Goal: Navigation & Orientation: Find specific page/section

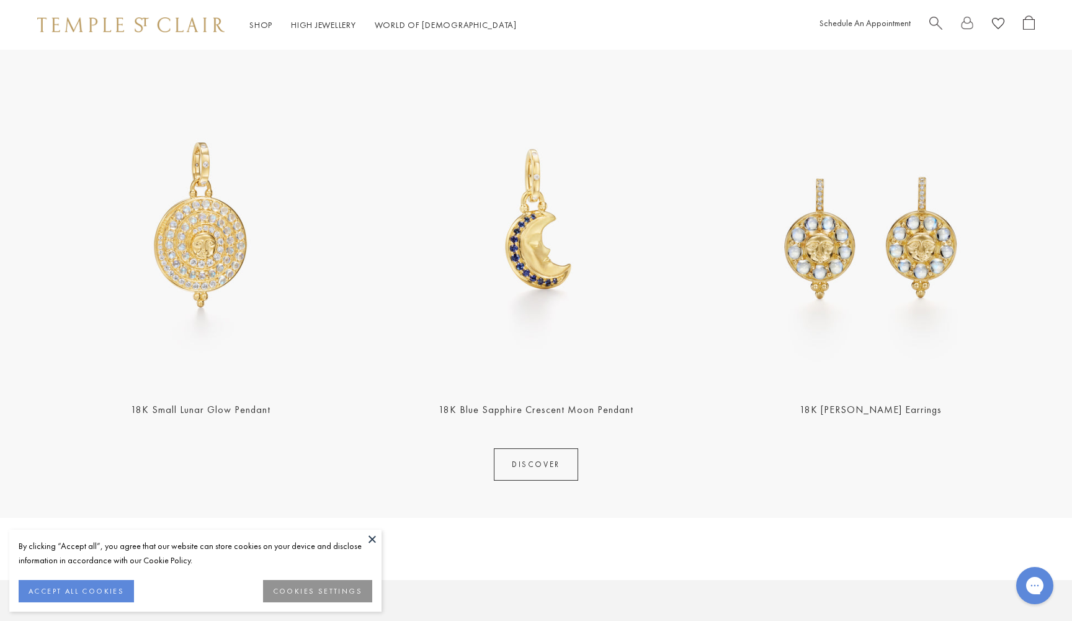
scroll to position [502, 0]
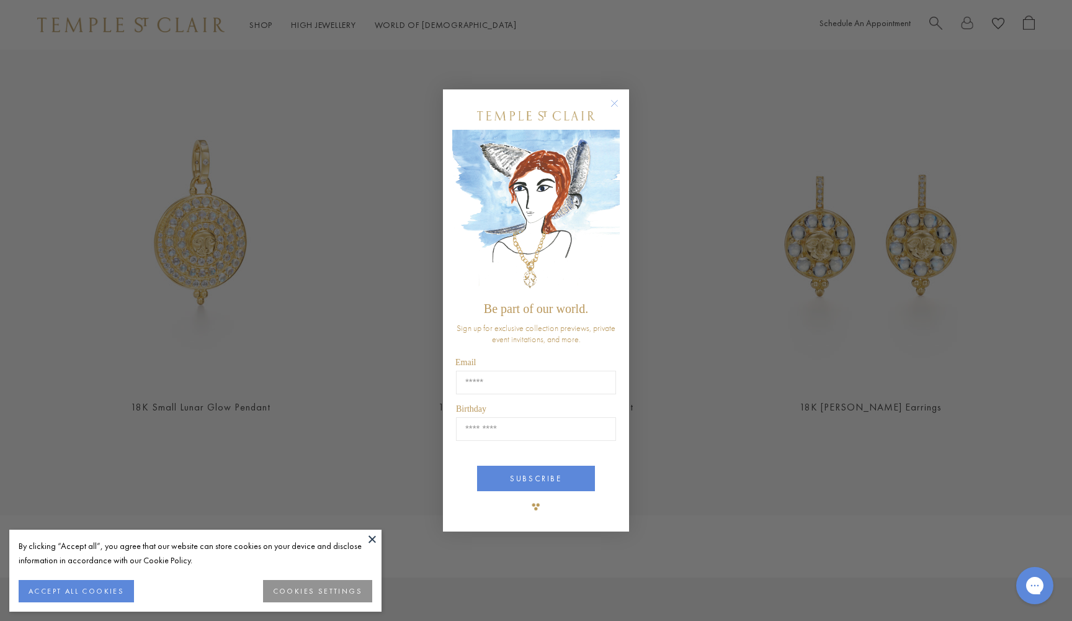
click at [619, 98] on icon "Close dialog" at bounding box center [615, 104] width 16 height 16
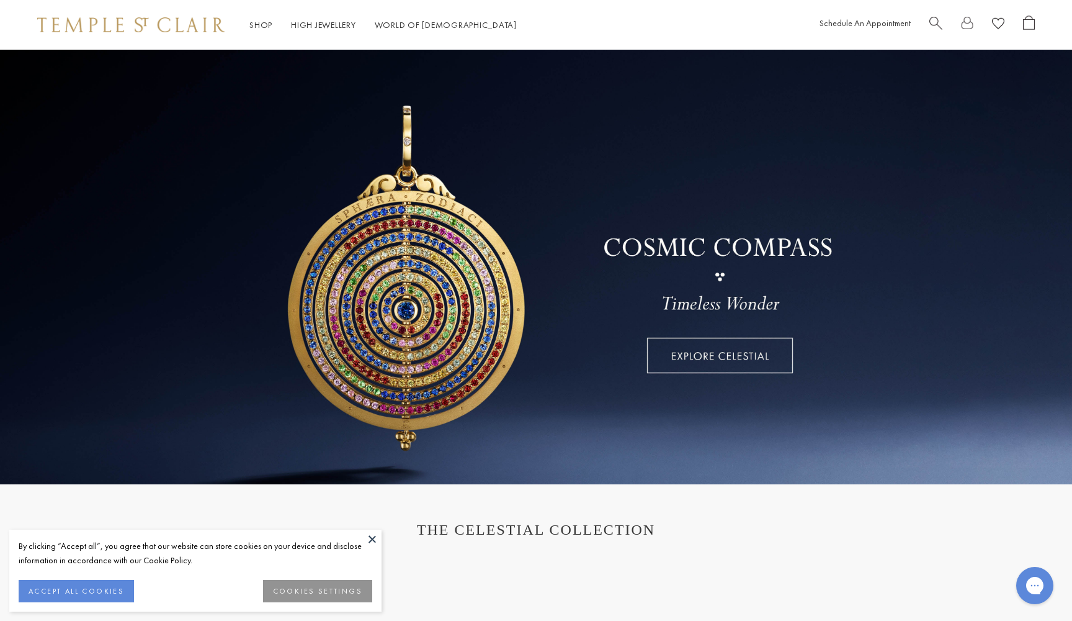
scroll to position [0, 0]
click at [727, 357] on link at bounding box center [536, 267] width 1072 height 434
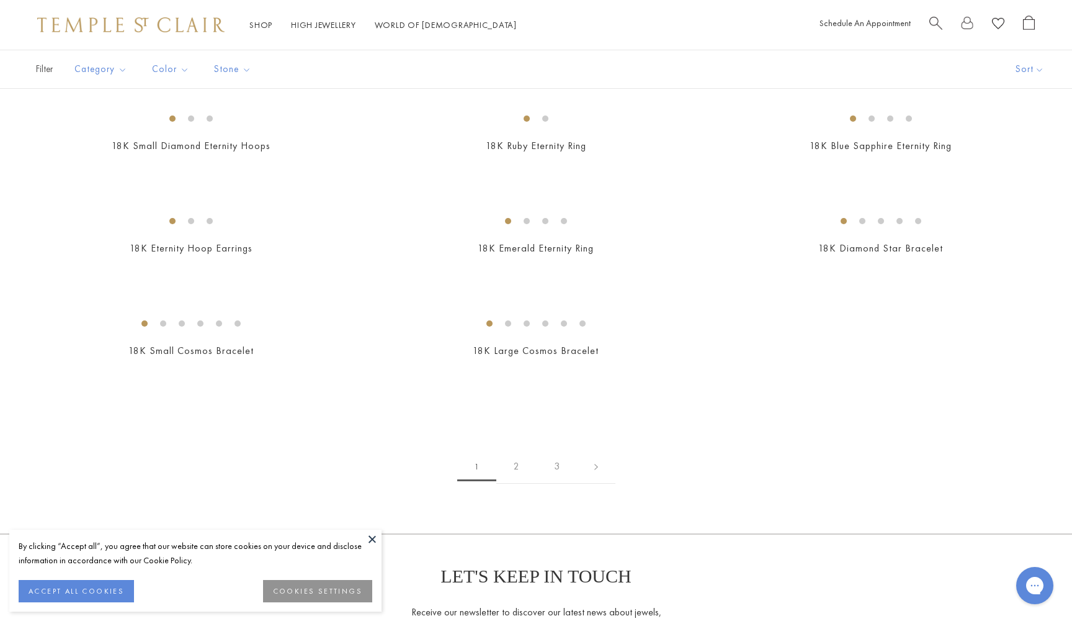
scroll to position [1489, 0]
click at [0, 0] on img at bounding box center [0, 0] width 0 height 0
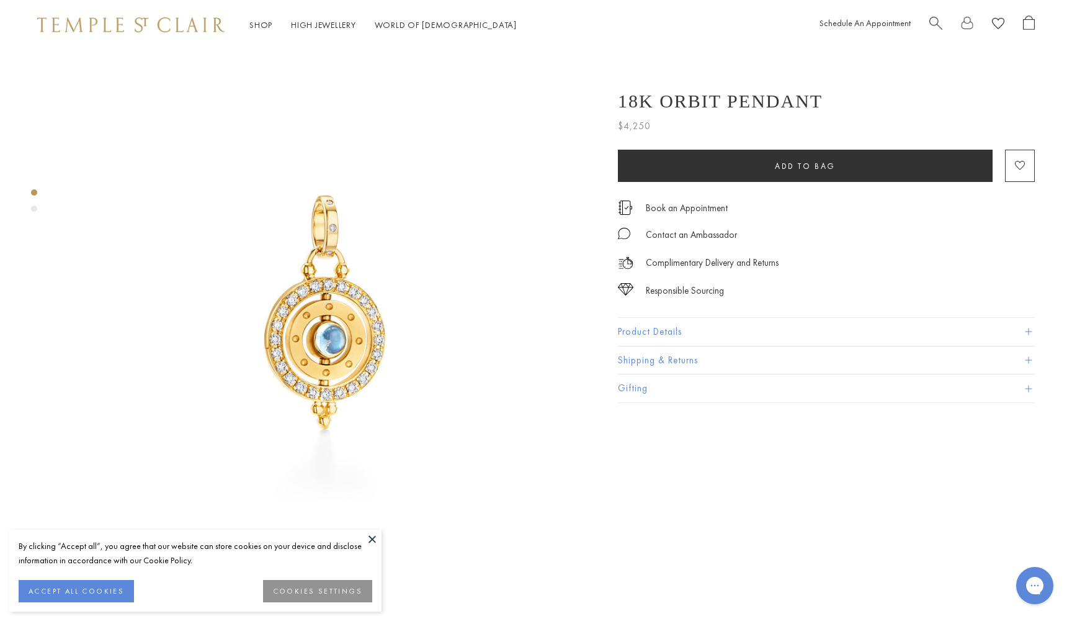
click at [369, 534] on button at bounding box center [372, 538] width 19 height 19
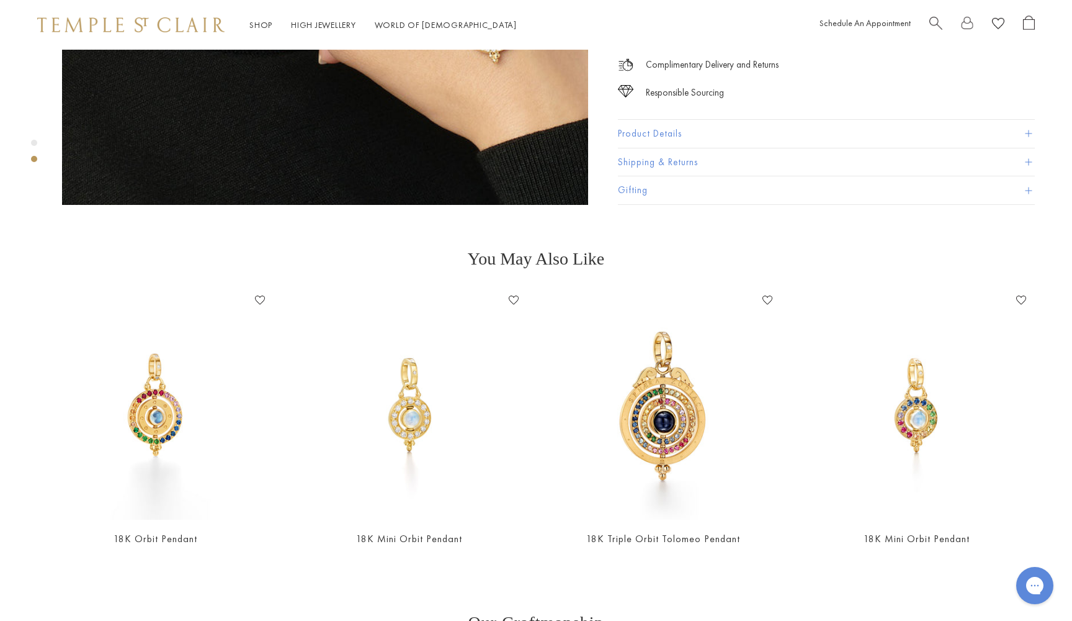
scroll to position [917, 0]
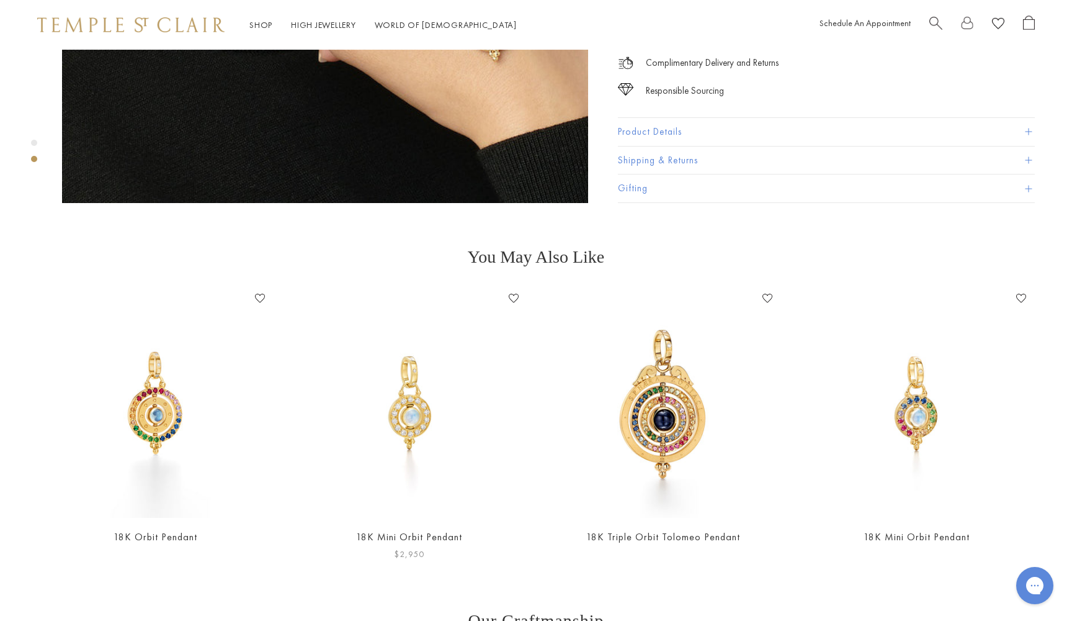
click at [407, 403] on img at bounding box center [409, 403] width 229 height 229
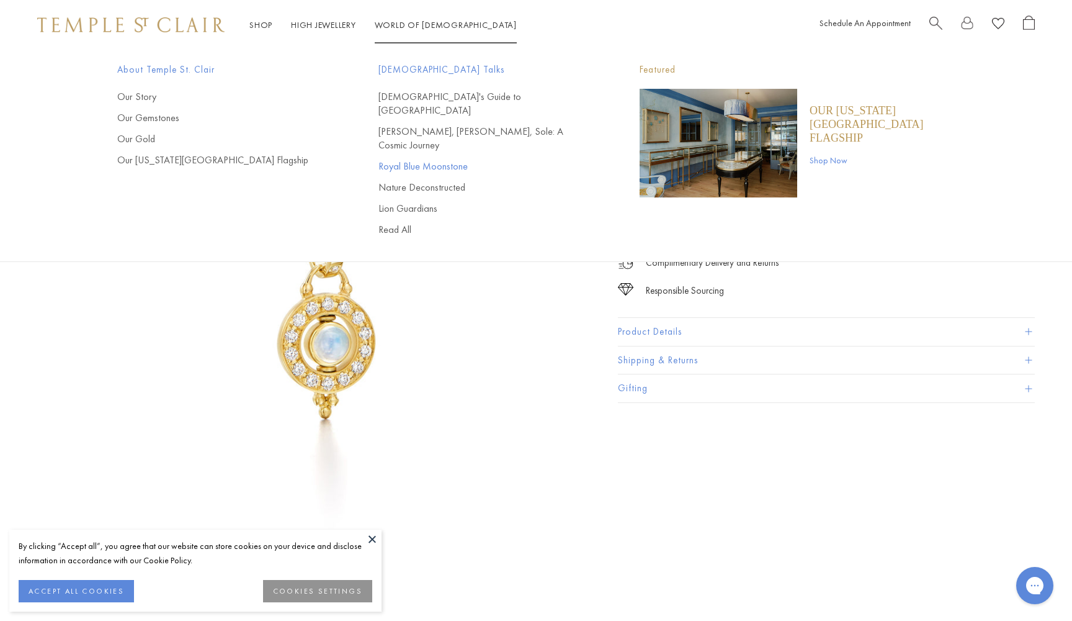
click at [443, 159] on link "Royal Blue Moonstone" at bounding box center [485, 166] width 212 height 14
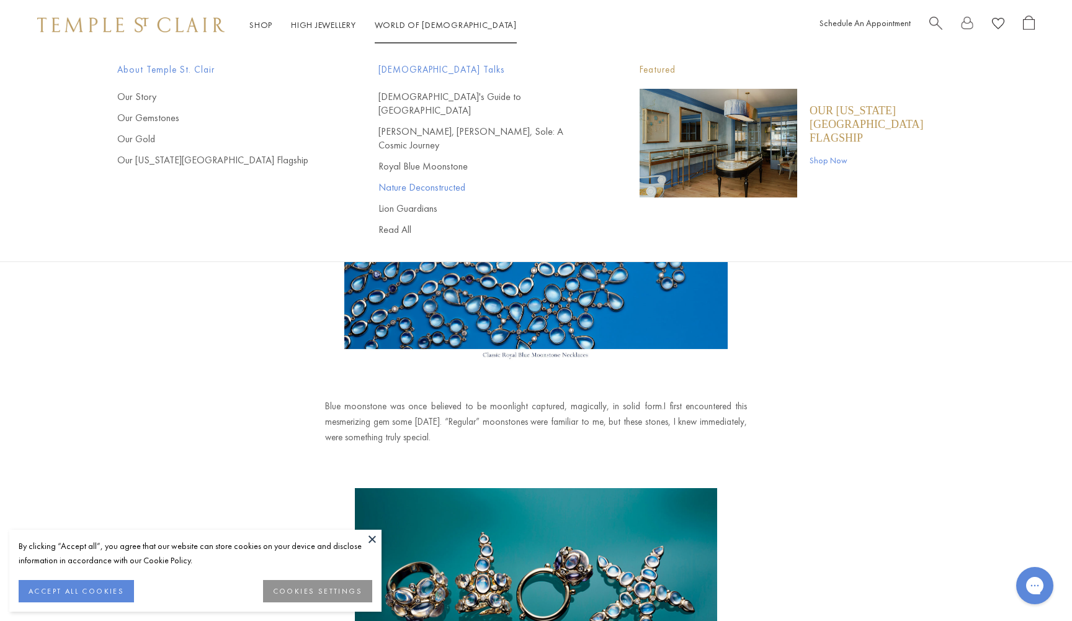
click at [409, 181] on link "Nature Deconstructed" at bounding box center [485, 188] width 212 height 14
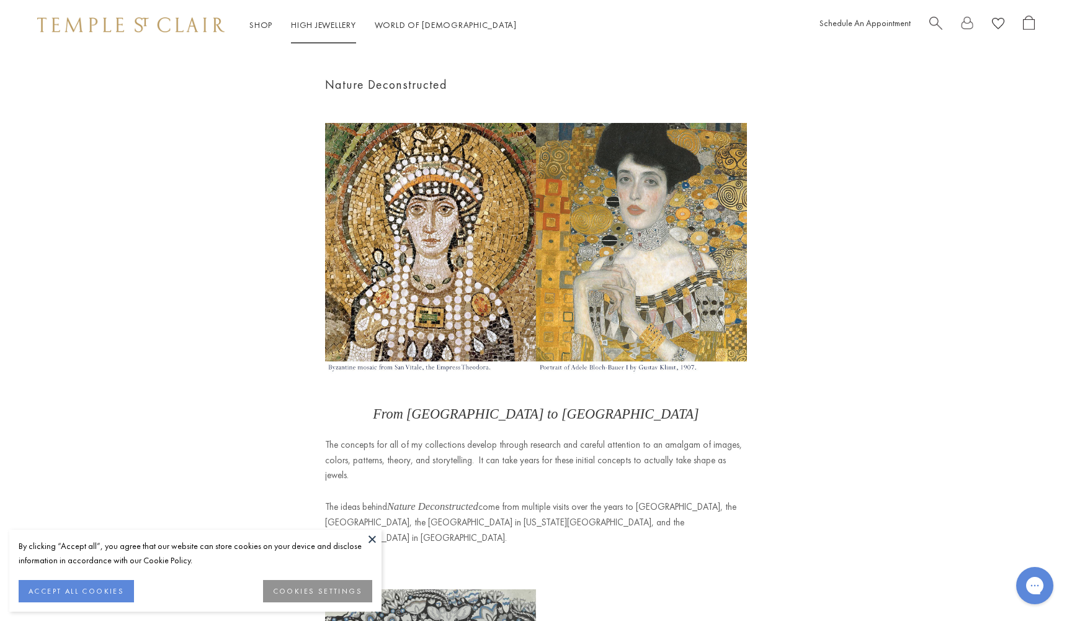
click at [334, 22] on link "High Jewellery High Jewellery" at bounding box center [323, 24] width 65 height 11
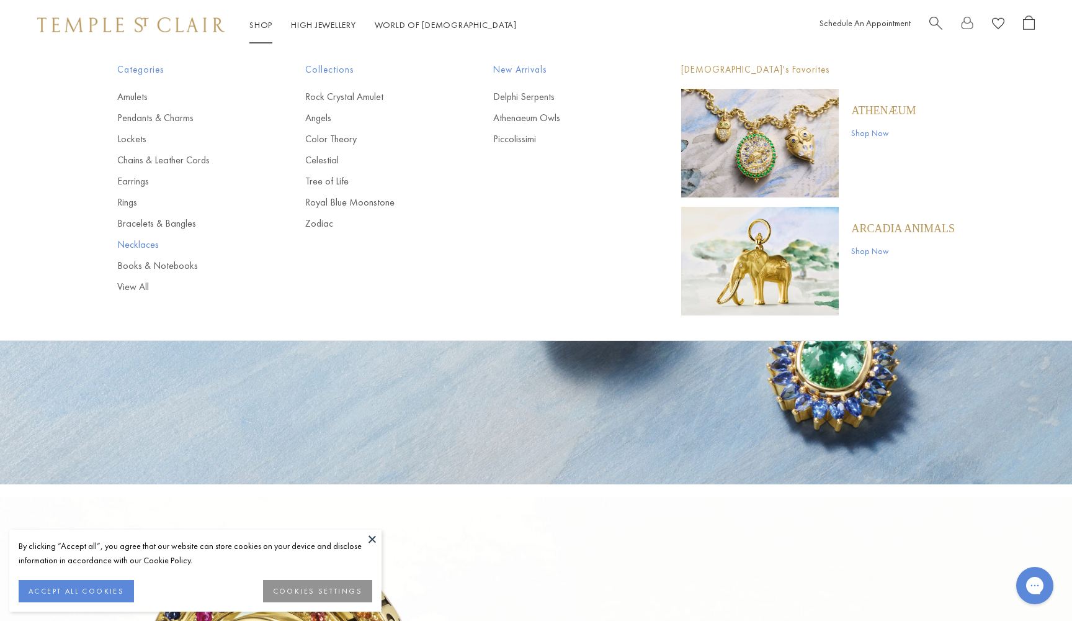
click at [152, 243] on link "Necklaces" at bounding box center [186, 245] width 138 height 14
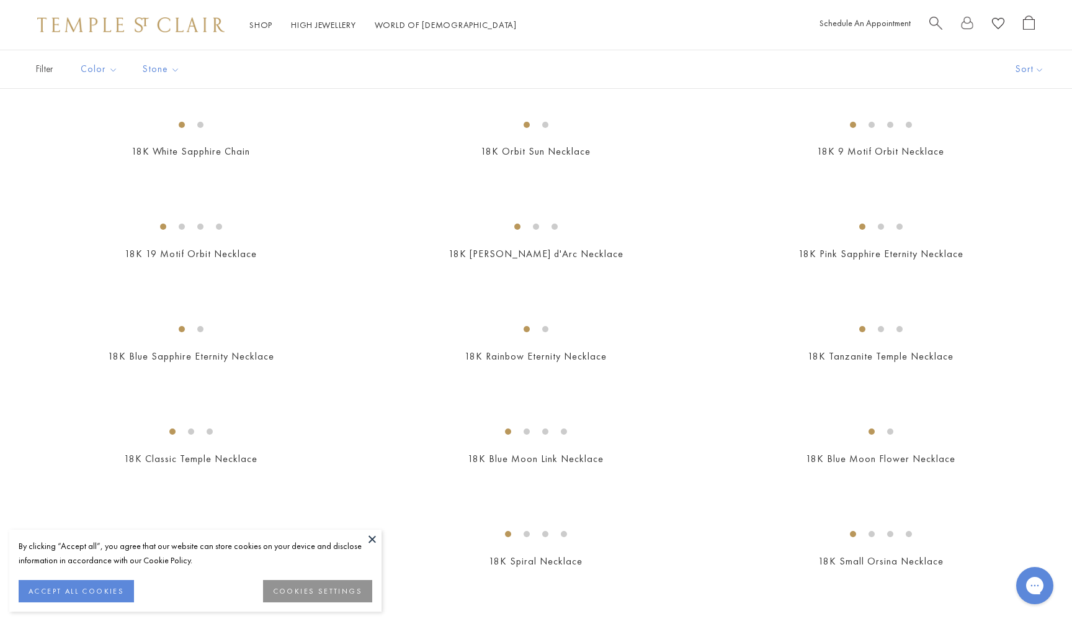
scroll to position [338, 0]
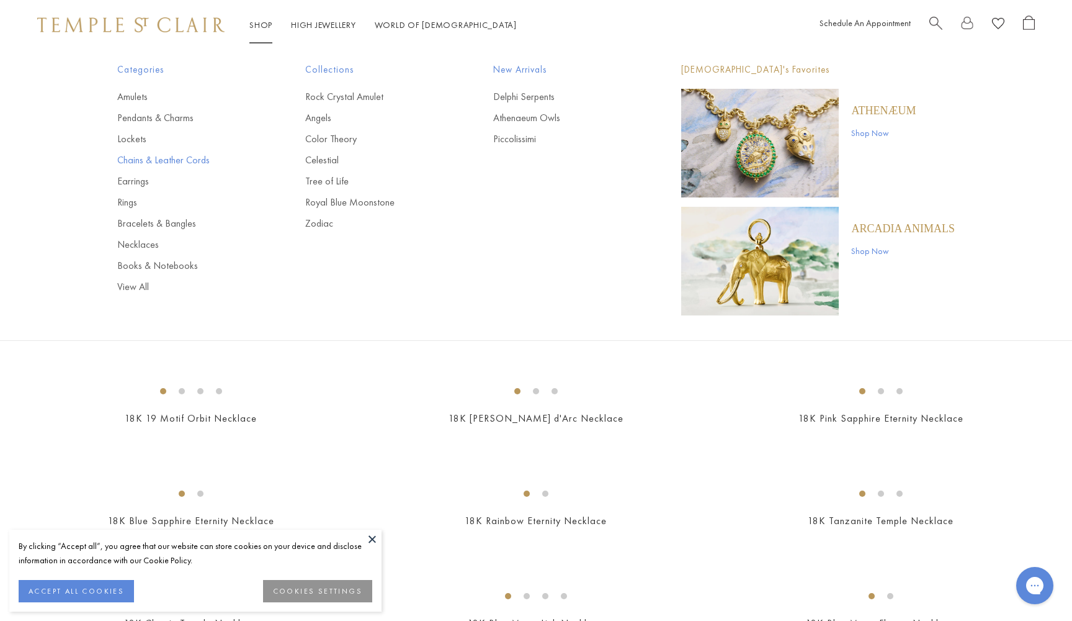
click at [164, 160] on link "Chains & Leather Cords" at bounding box center [186, 160] width 138 height 14
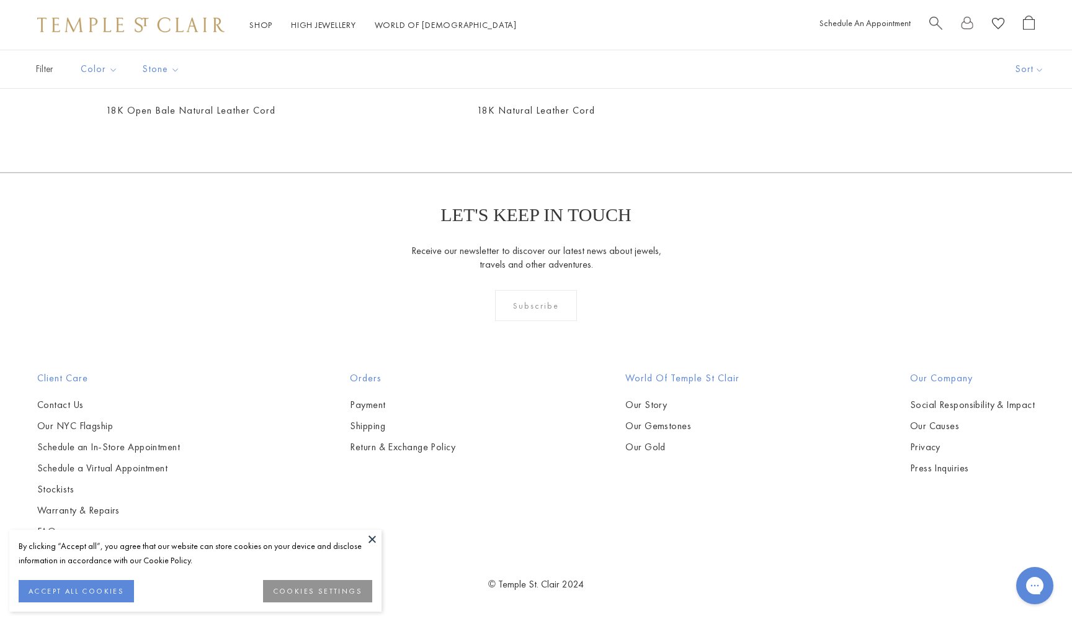
scroll to position [2657, 0]
